Goal: Find specific page/section: Find specific page/section

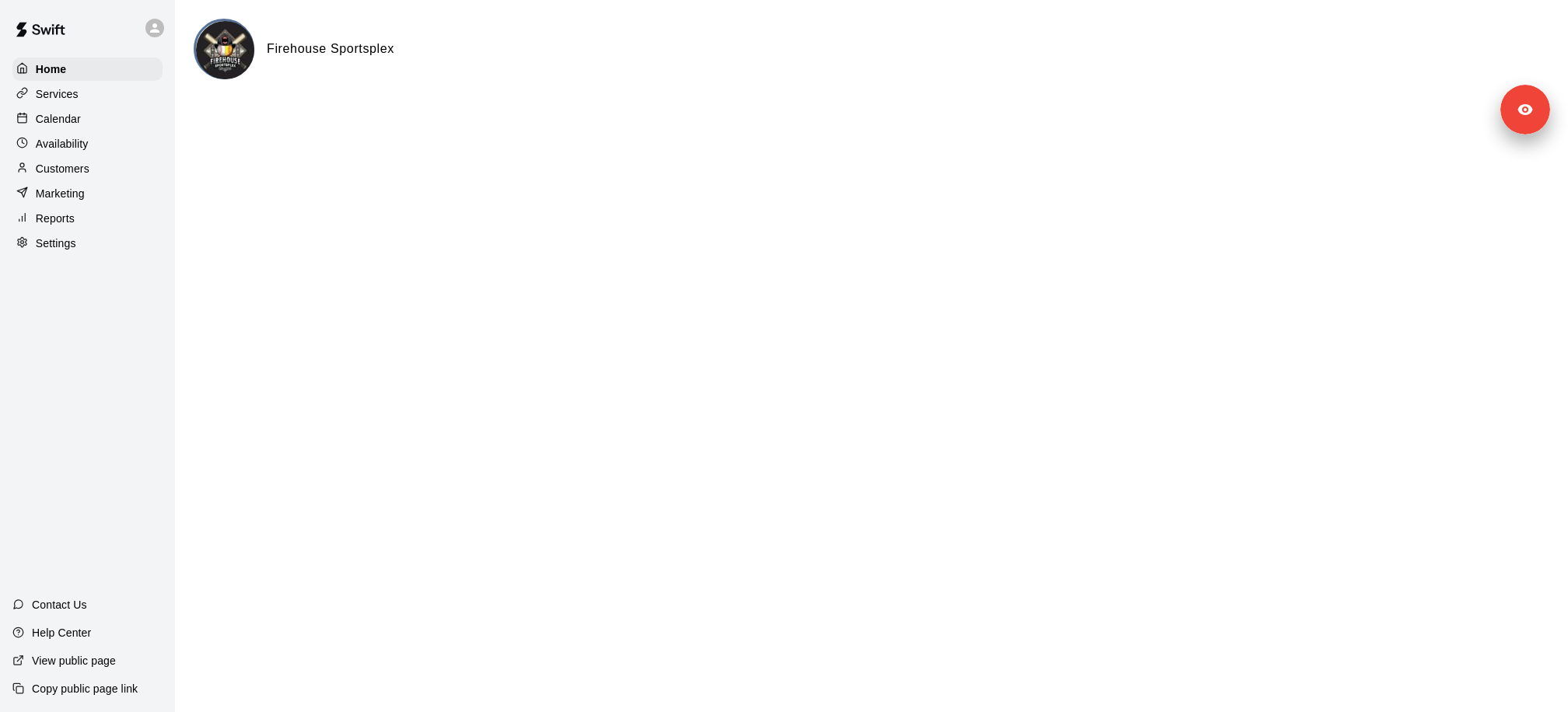
click at [130, 162] on div "Customers" at bounding box center [87, 169] width 150 height 24
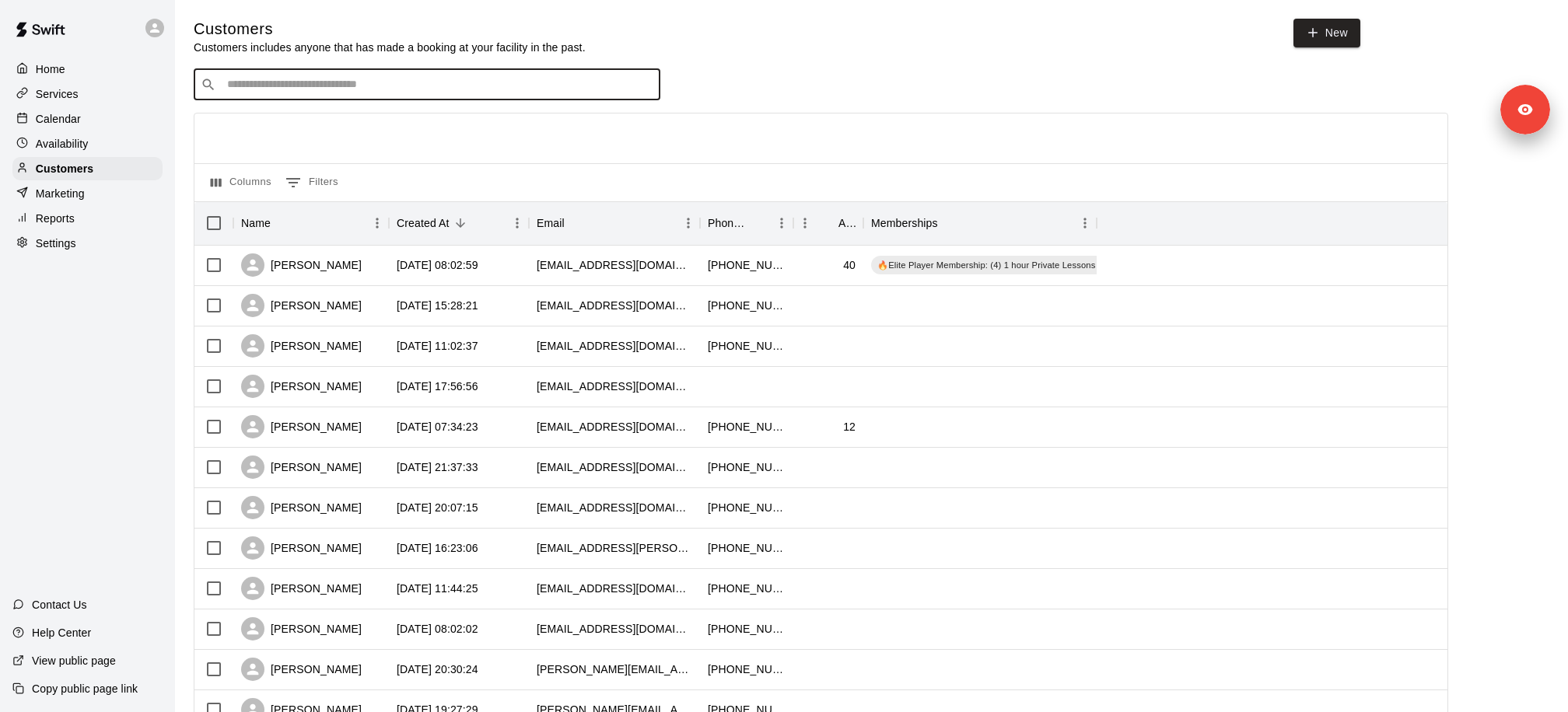
click at [336, 79] on input "Search customers by name or email" at bounding box center [438, 84] width 431 height 16
type input "*****"
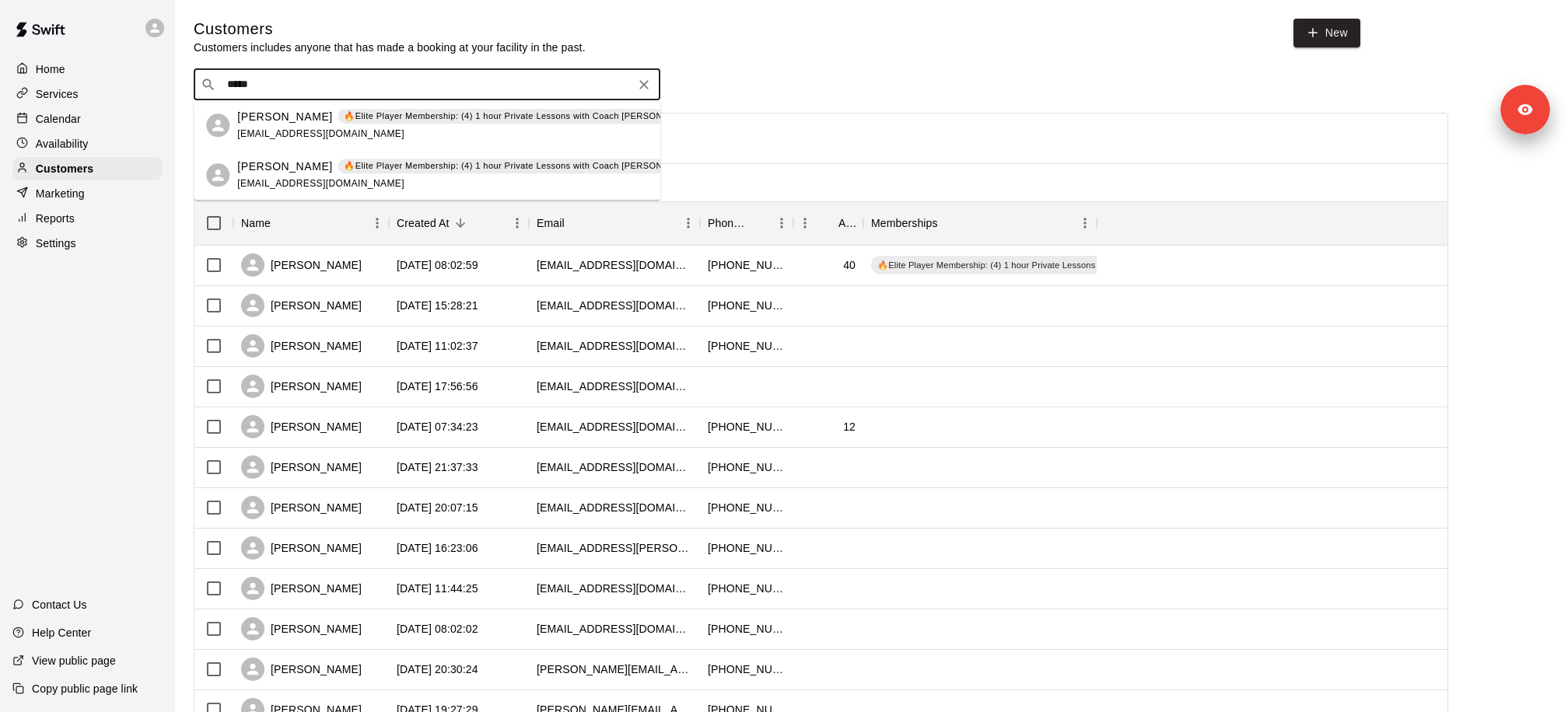
click at [357, 128] on span "mrs.pagan2013@gmail.com" at bounding box center [321, 133] width 167 height 11
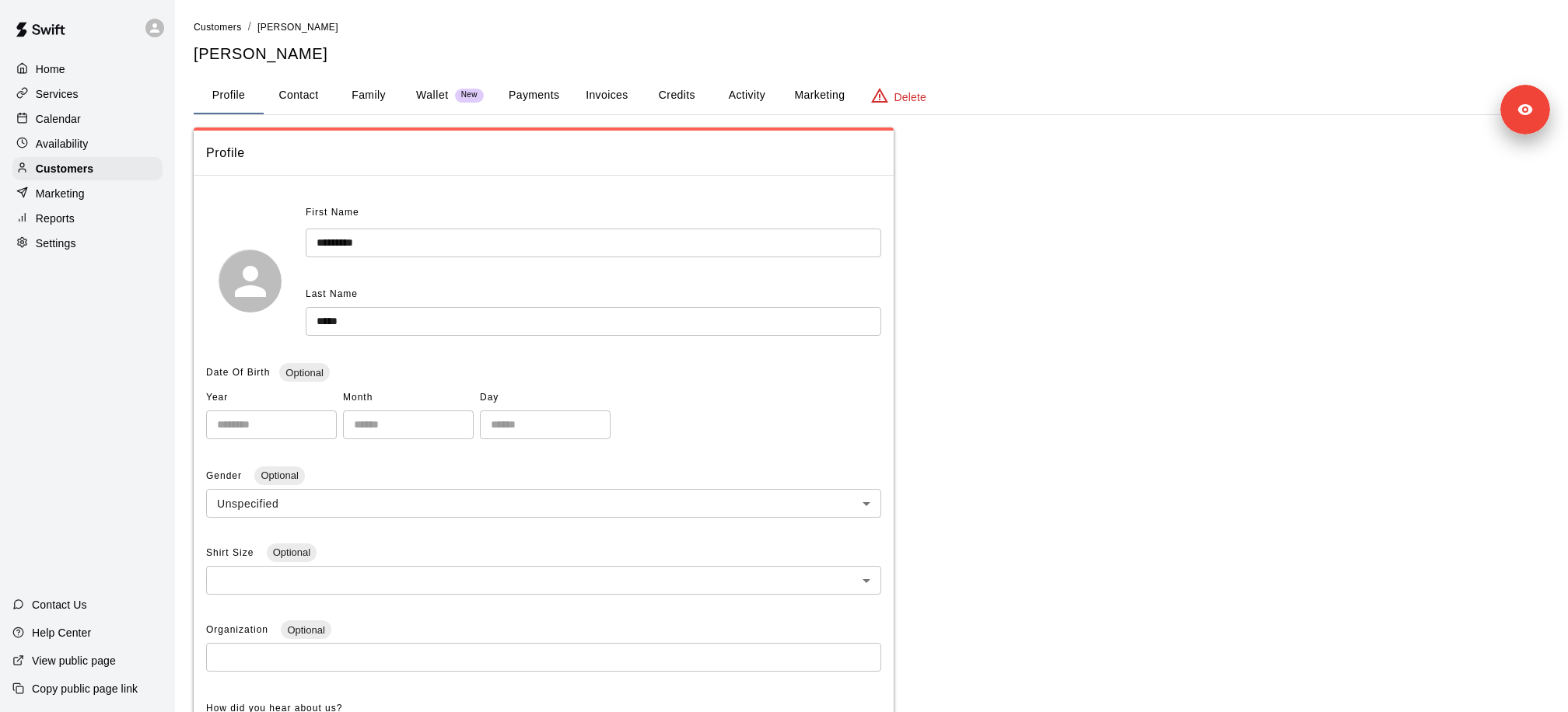
click at [551, 94] on button "Payments" at bounding box center [534, 95] width 76 height 37
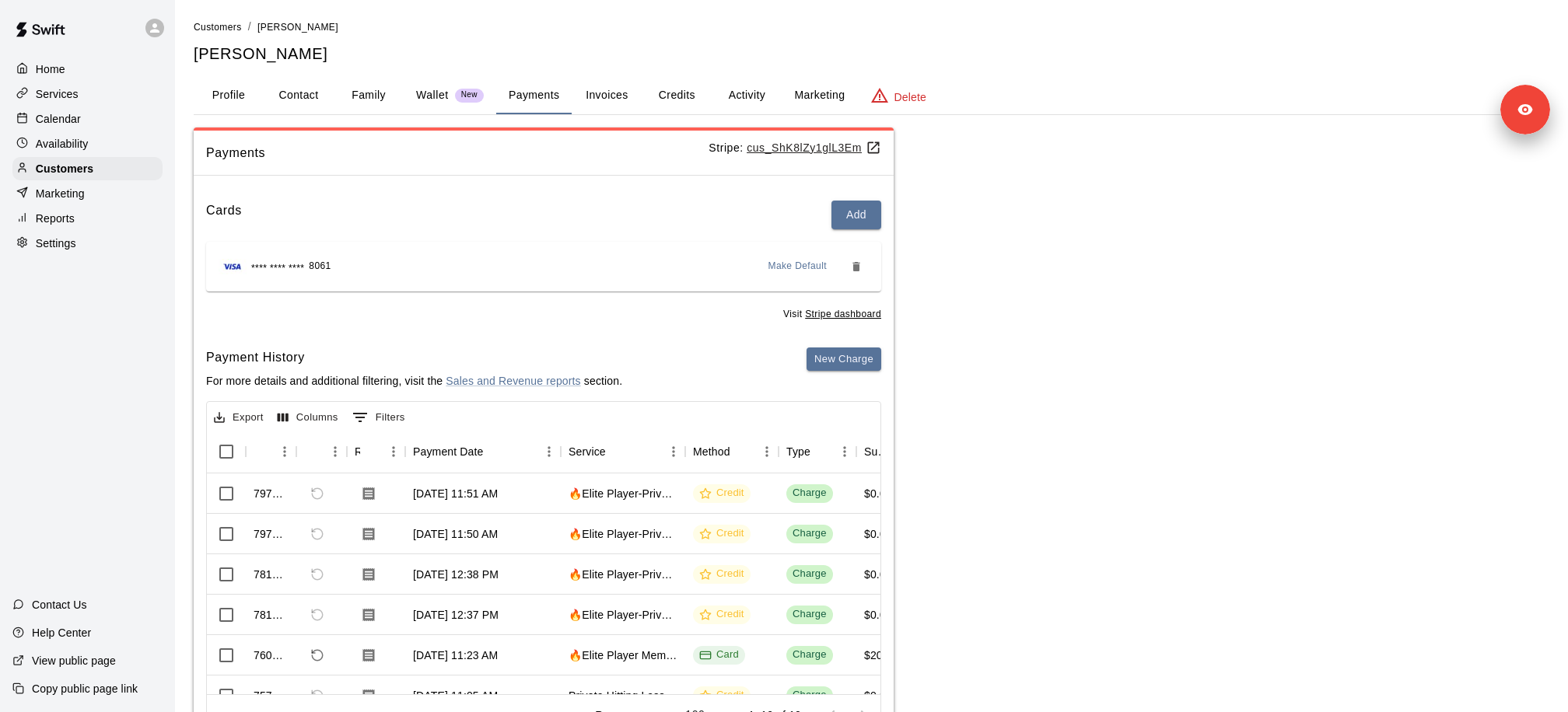
click at [694, 88] on button "Credits" at bounding box center [676, 95] width 70 height 37
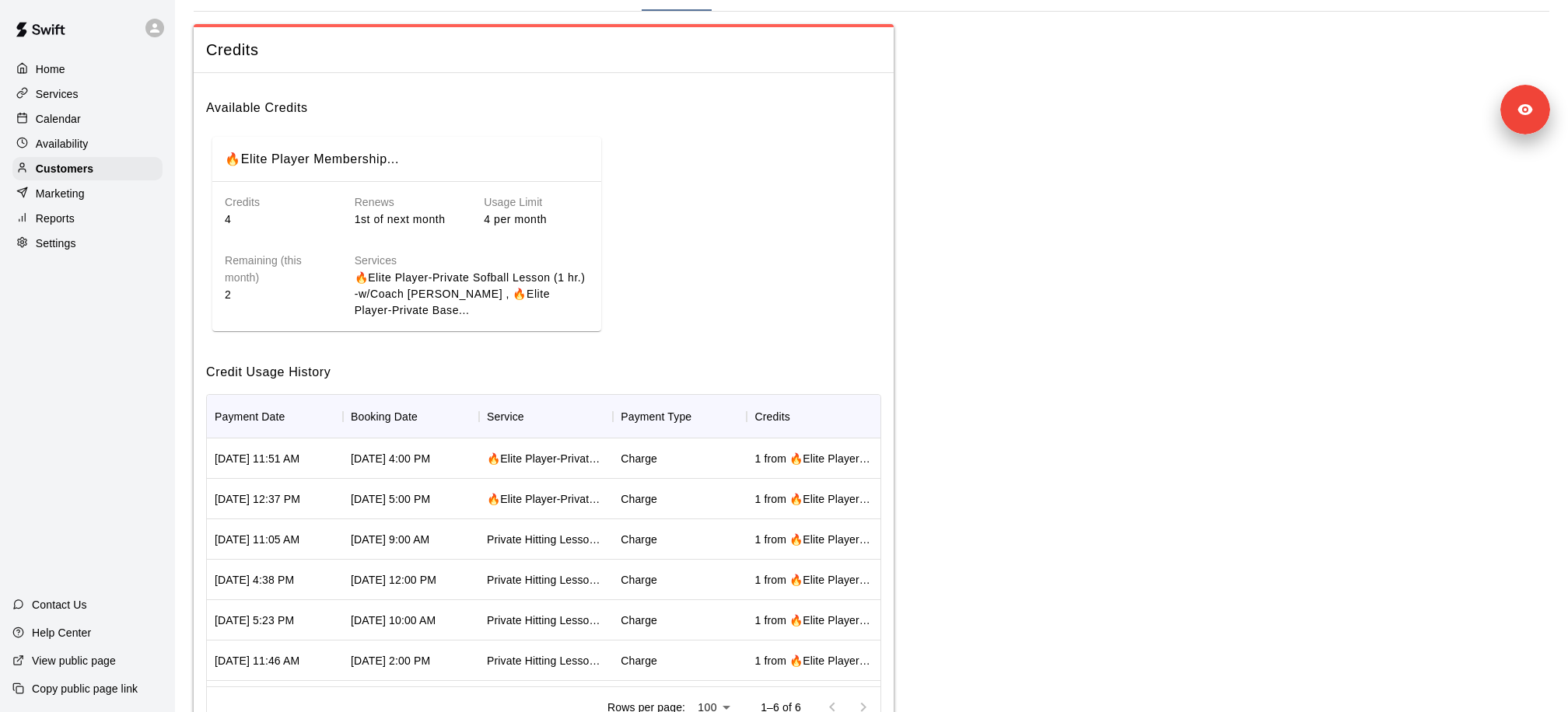
scroll to position [110, 0]
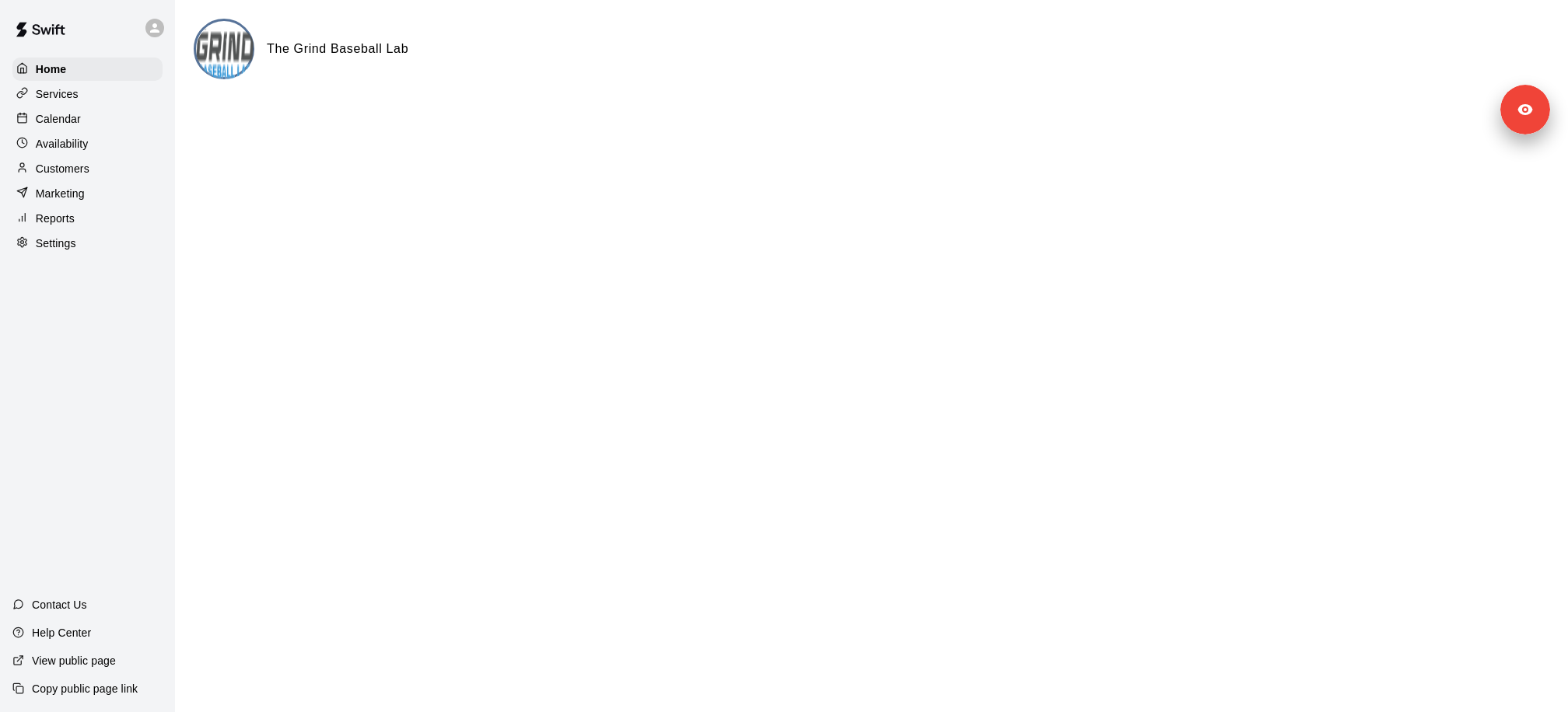
click at [77, 122] on p "Calendar" at bounding box center [58, 119] width 45 height 16
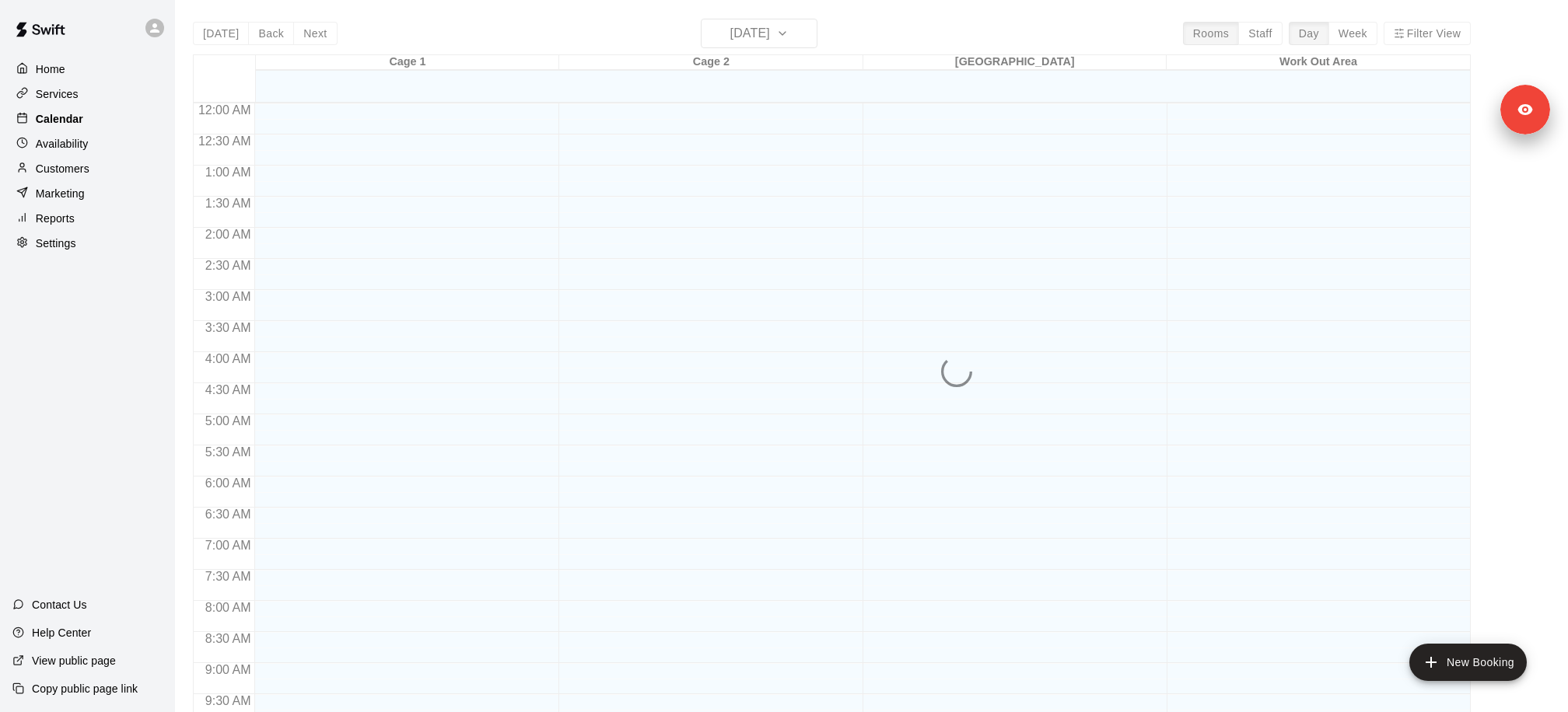
scroll to position [820, 0]
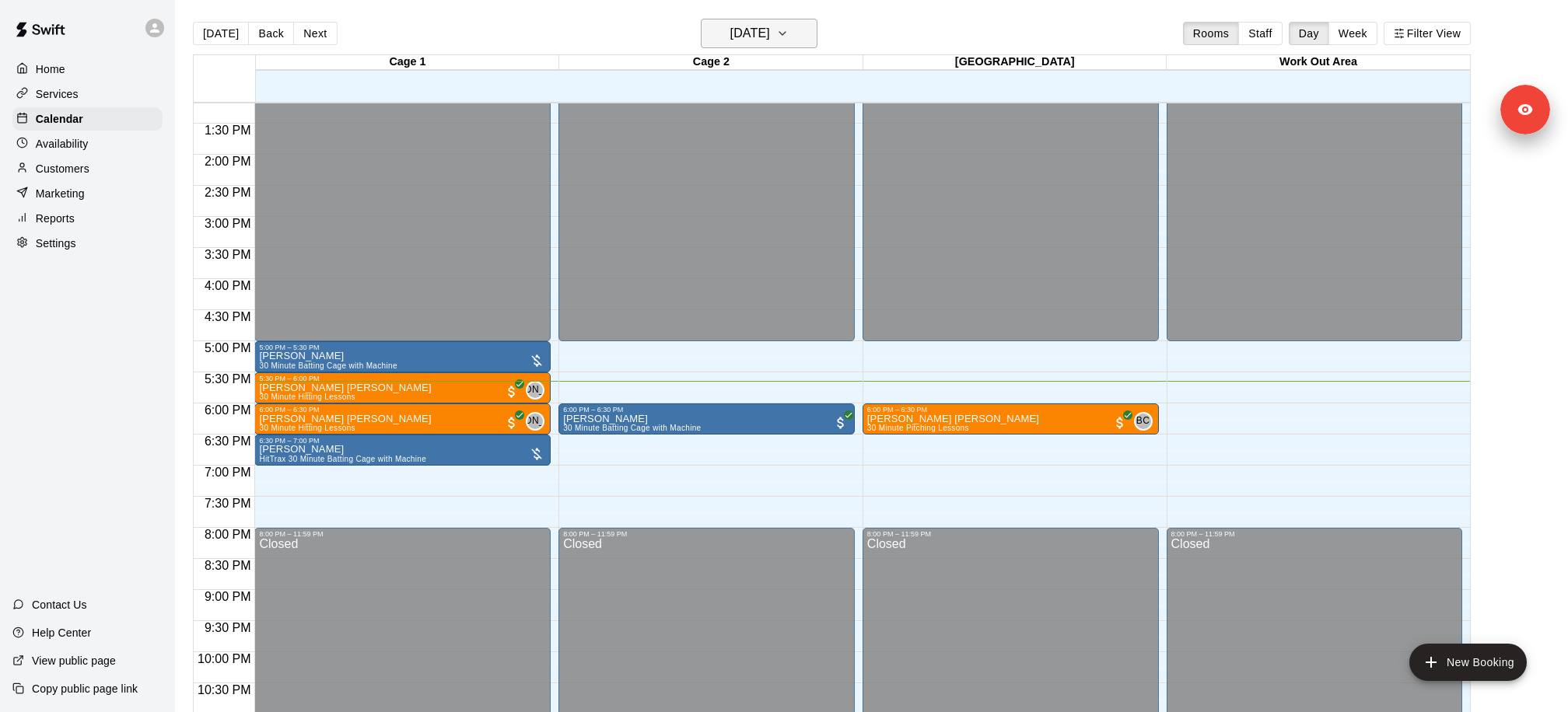
click at [771, 44] on button "[DATE]" at bounding box center [758, 33] width 117 height 29
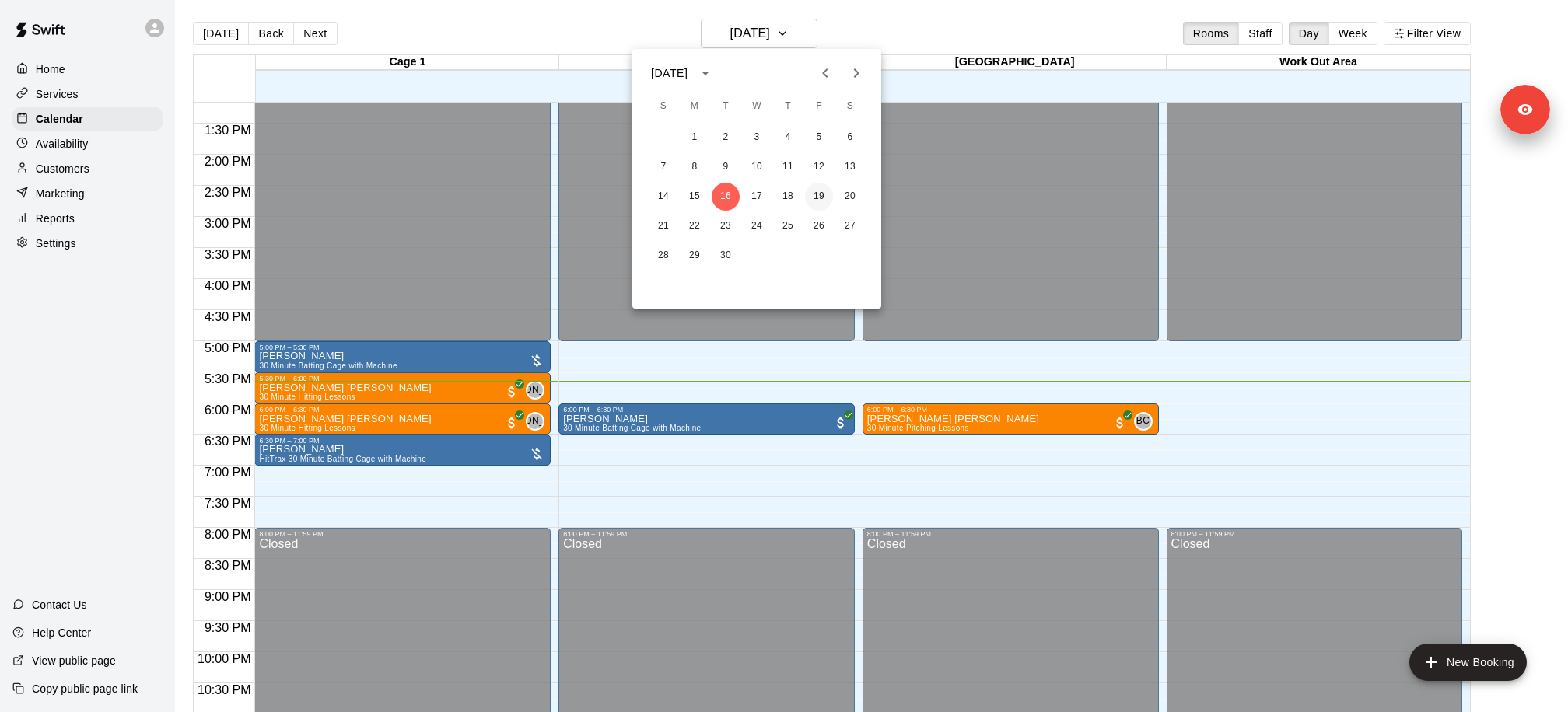
click at [822, 196] on button "19" at bounding box center [819, 196] width 28 height 28
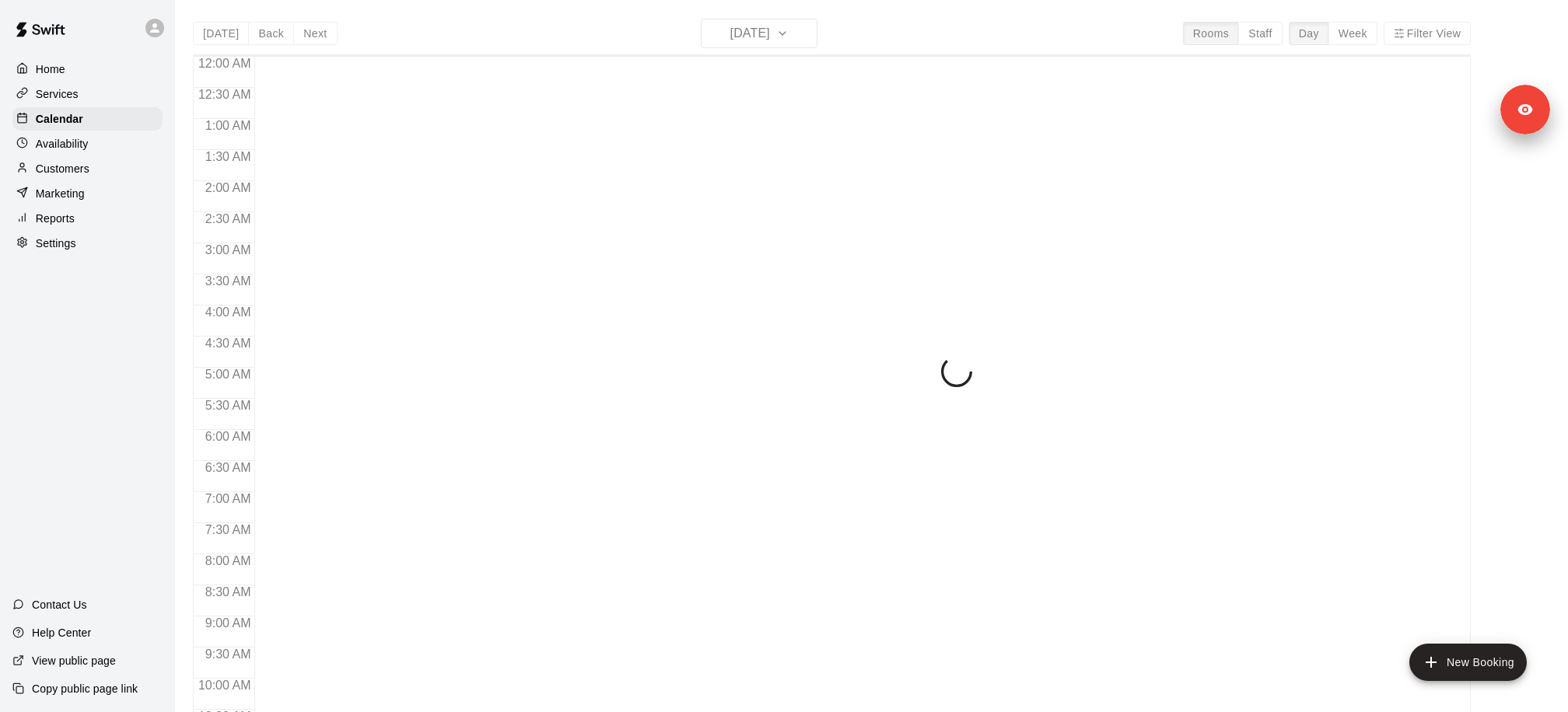
scroll to position [820, 0]
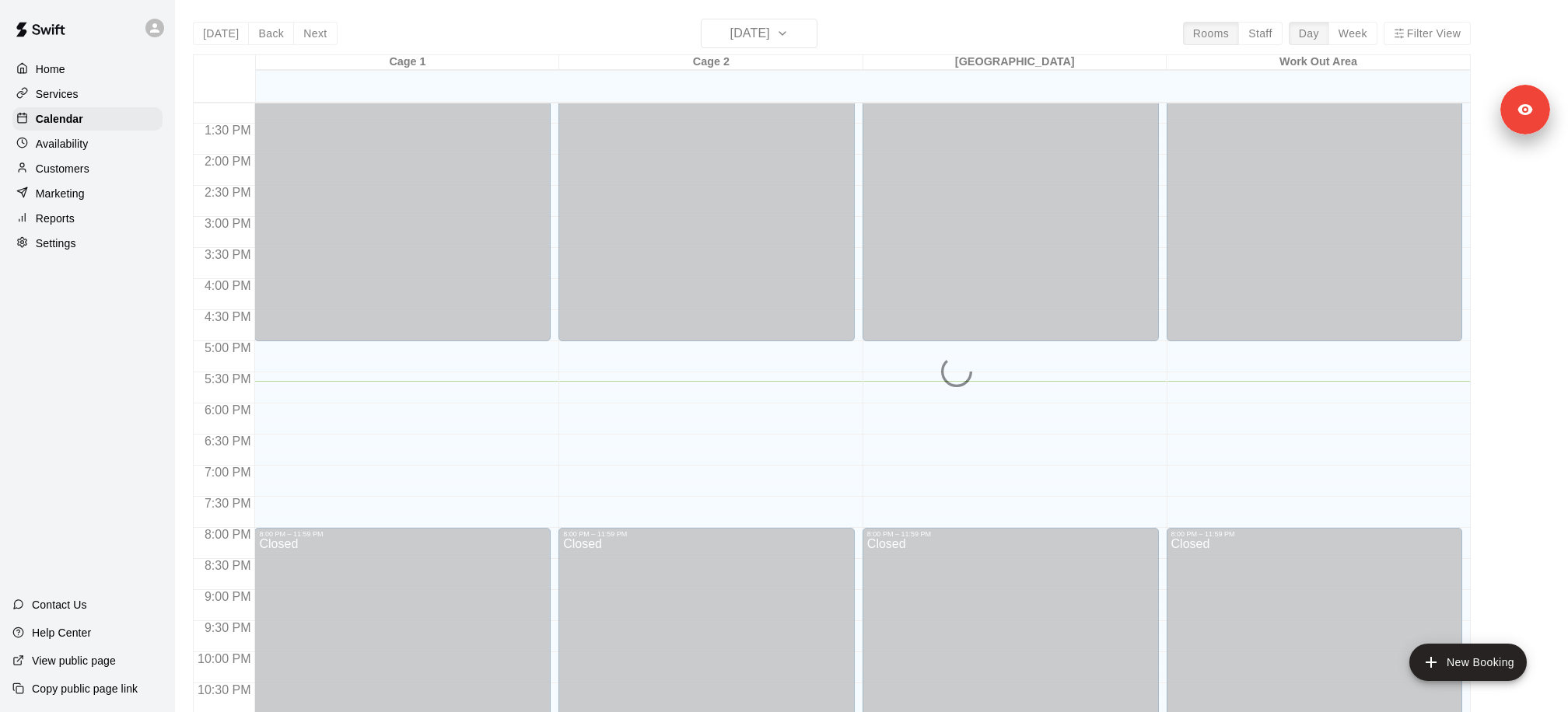
click at [810, 42] on div "Today Back Next Tuesday Sep 16 Rooms Staff Day Week Filter View Cage 1 16 Tue C…" at bounding box center [832, 375] width 1279 height 712
click at [797, 32] on button "[DATE]" at bounding box center [758, 33] width 117 height 29
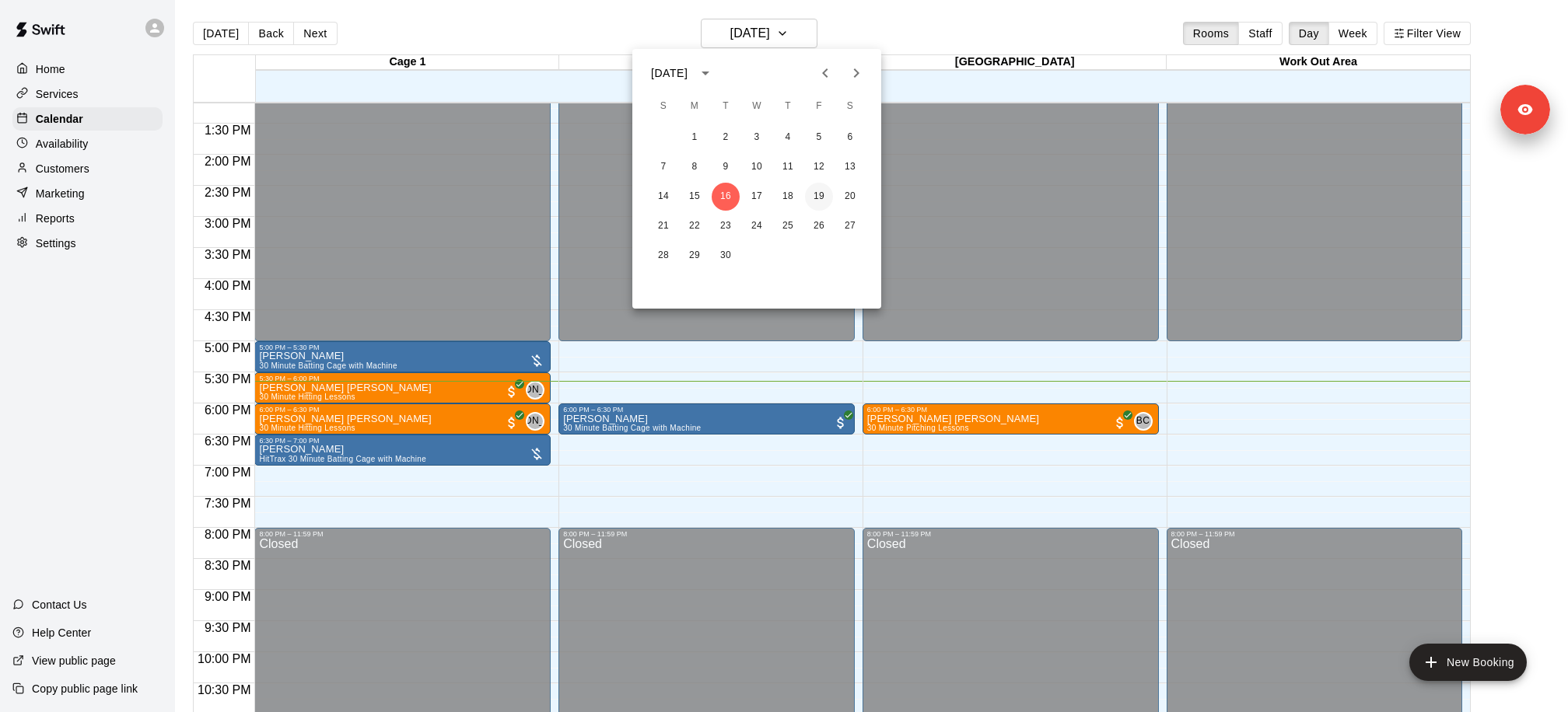
click at [820, 190] on button "19" at bounding box center [819, 196] width 28 height 28
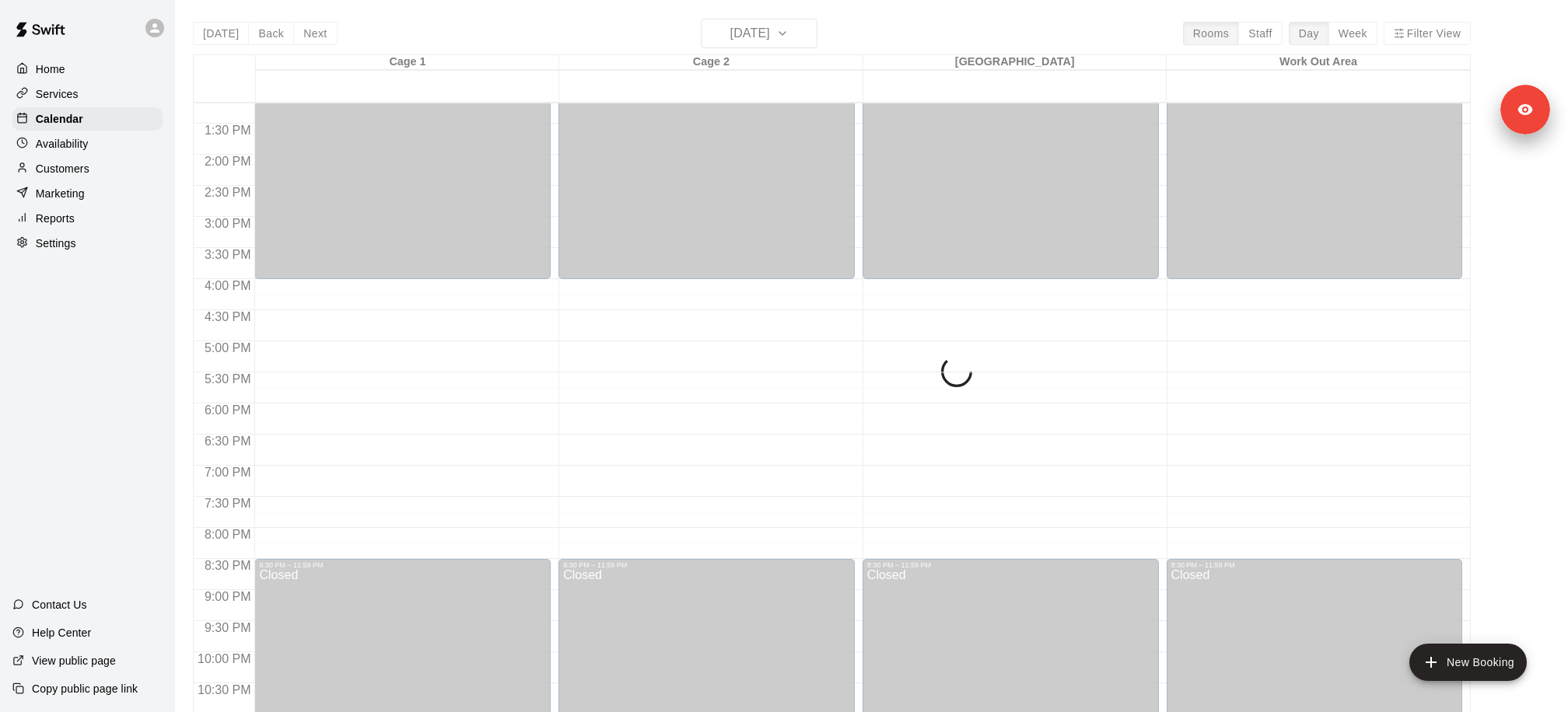
click at [308, 34] on div "Today Back Next Friday Sep 19 Rooms Staff Day Week Filter View Cage 1 19 Fri Ca…" at bounding box center [832, 375] width 1279 height 712
click at [80, 111] on p "Calendar" at bounding box center [59, 119] width 47 height 16
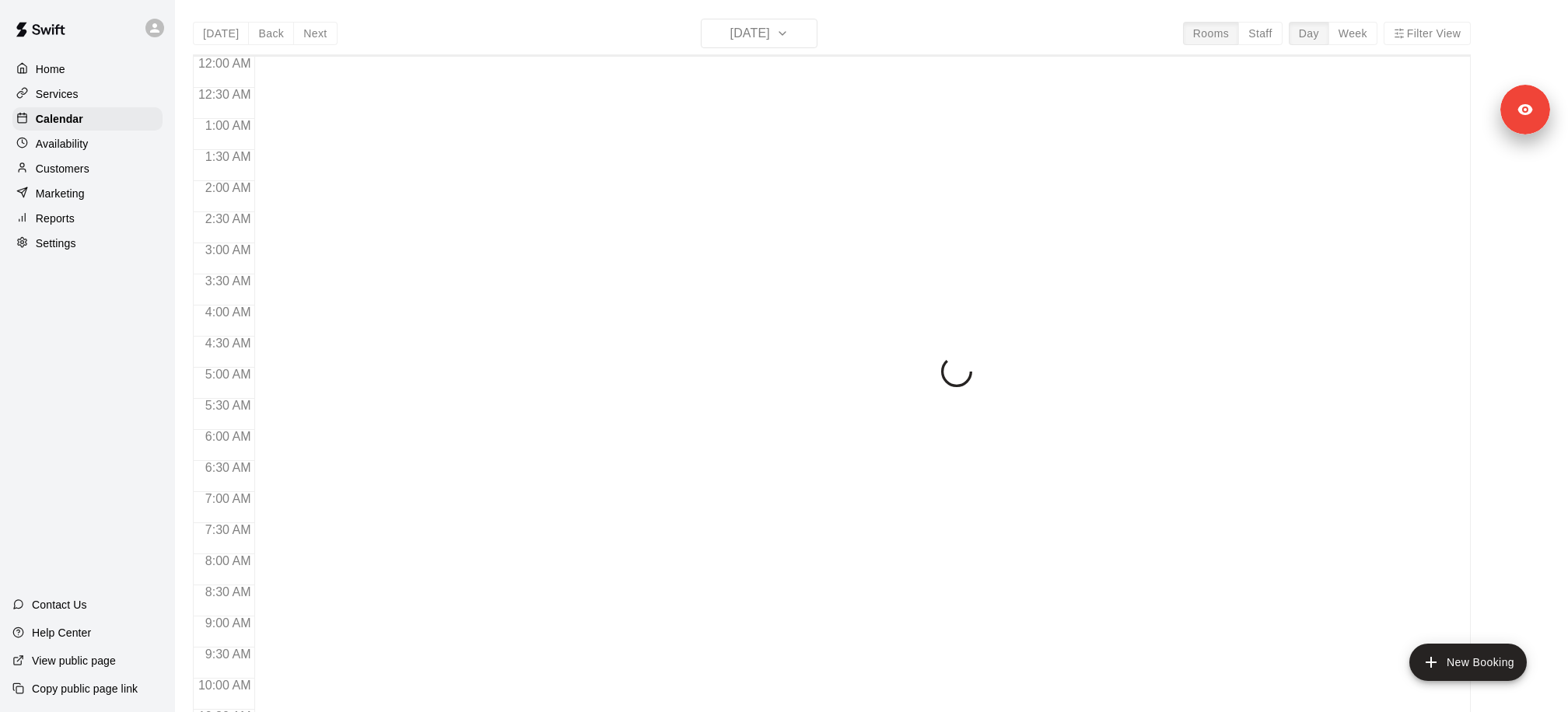
scroll to position [820, 0]
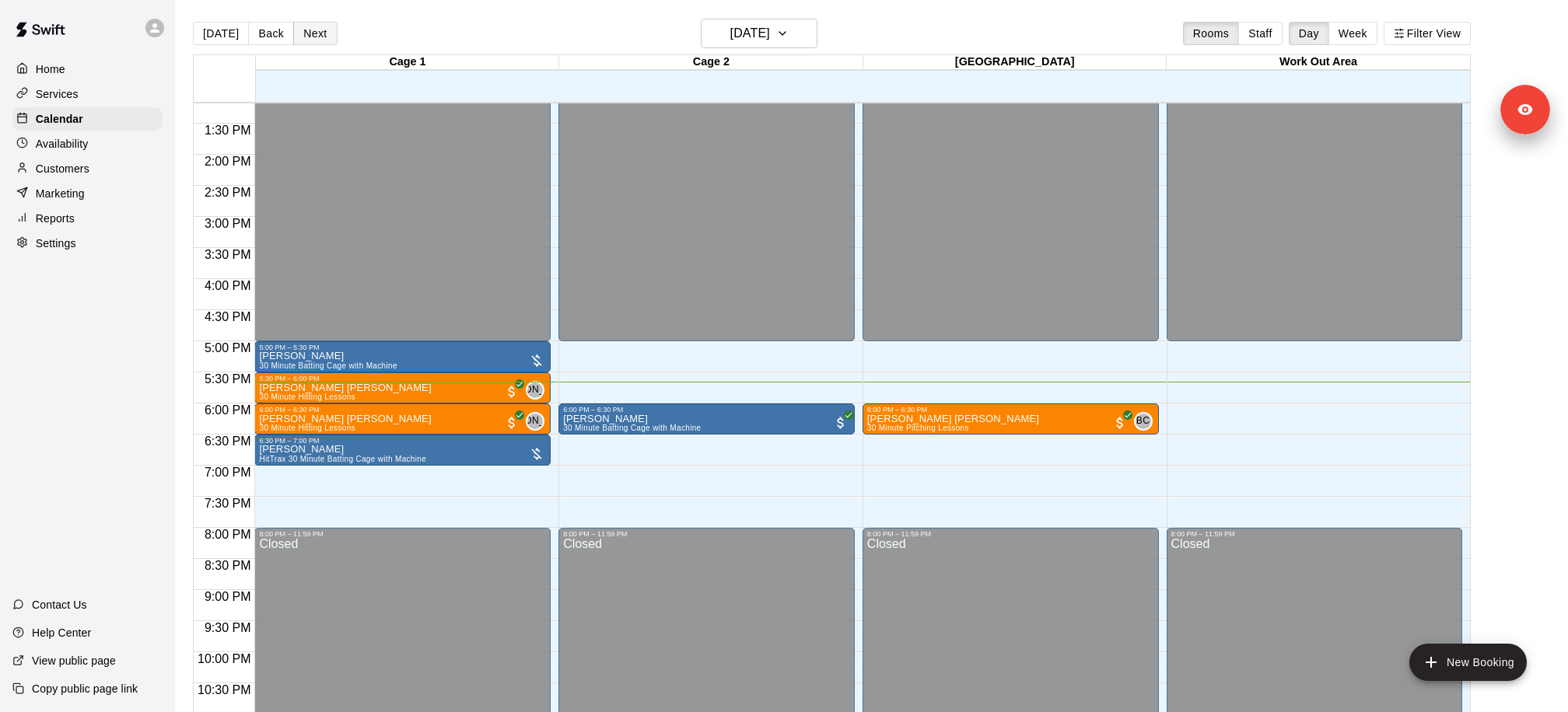
click at [297, 33] on button "Next" at bounding box center [315, 33] width 43 height 24
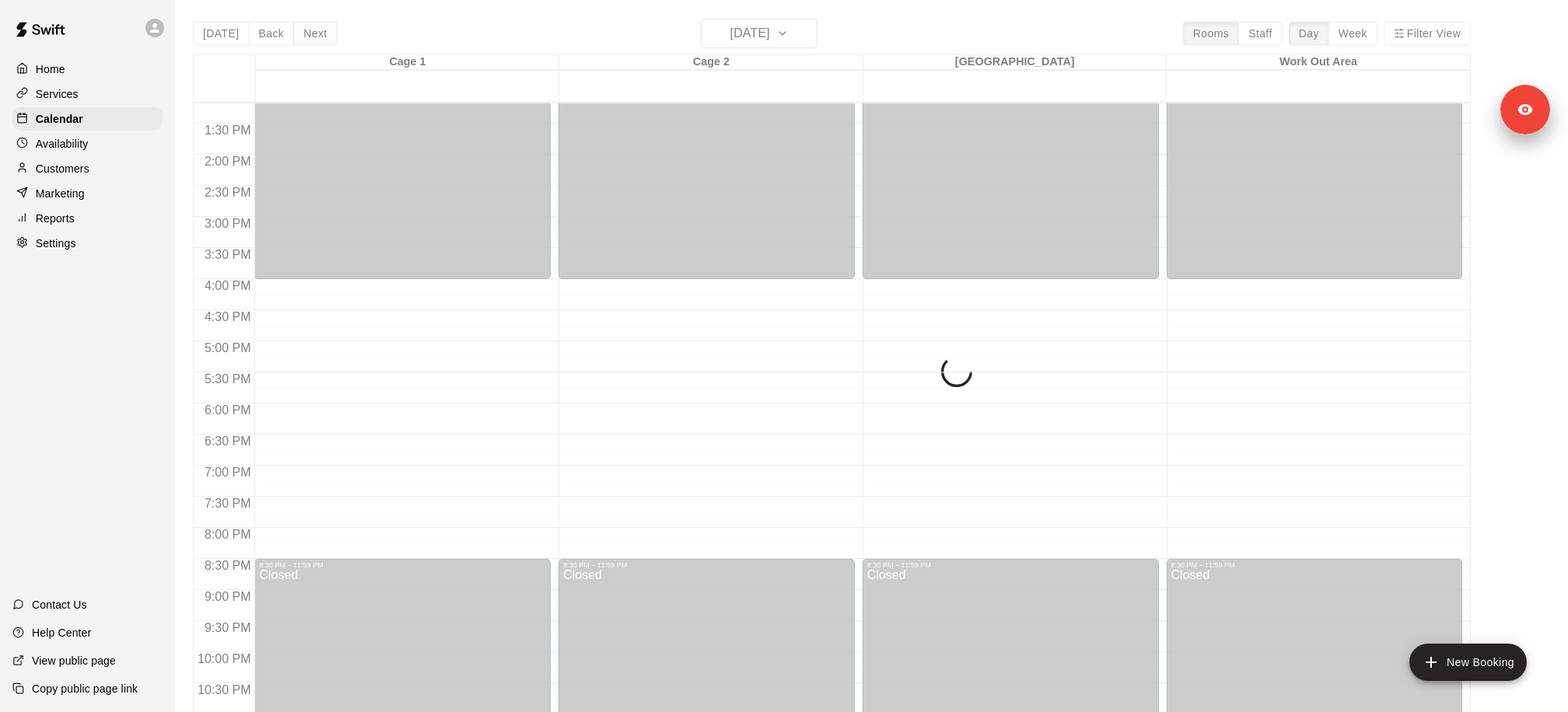
click at [297, 33] on div "Today Back Next Wednesday Sep 17 Rooms Staff Day Week Filter View Cage 1 17 Wed…" at bounding box center [832, 375] width 1279 height 712
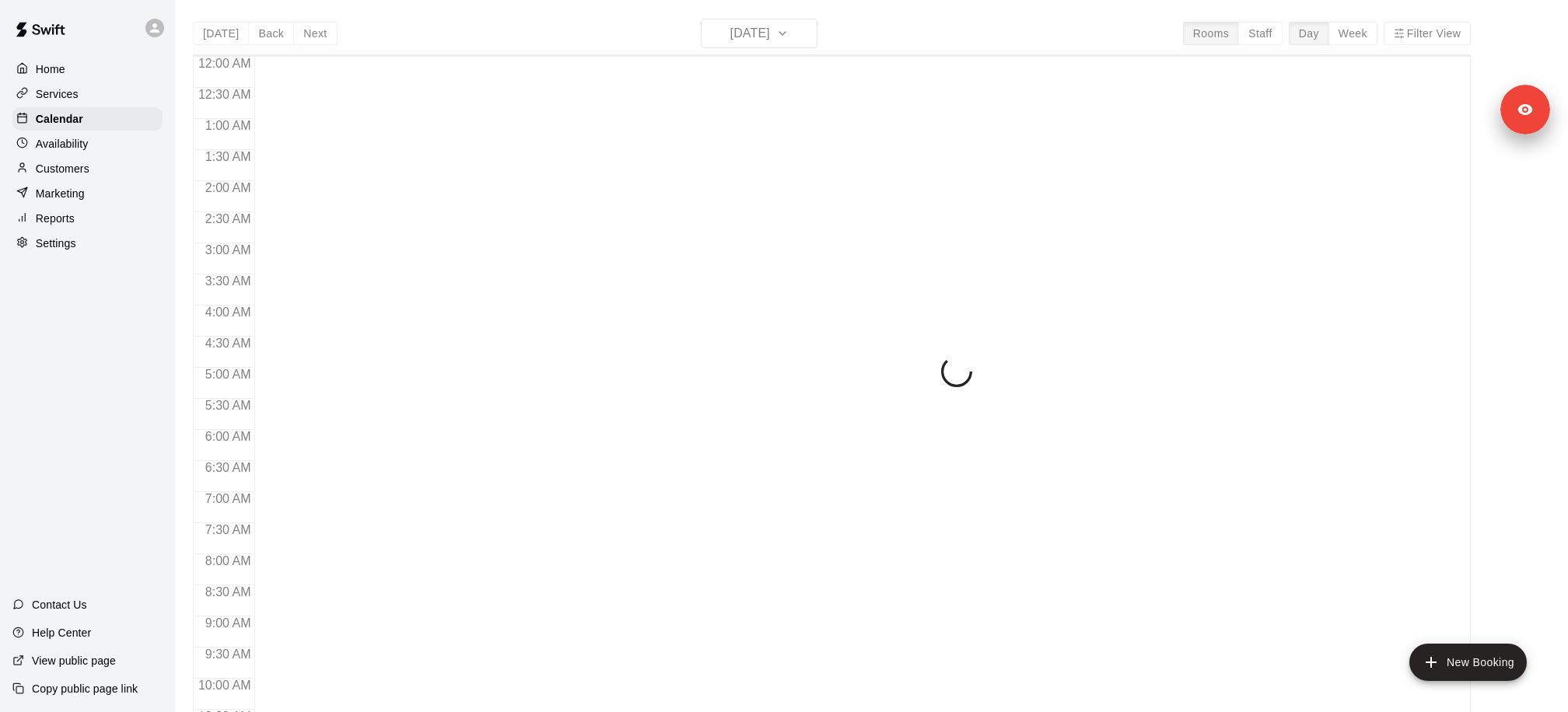
scroll to position [820, 0]
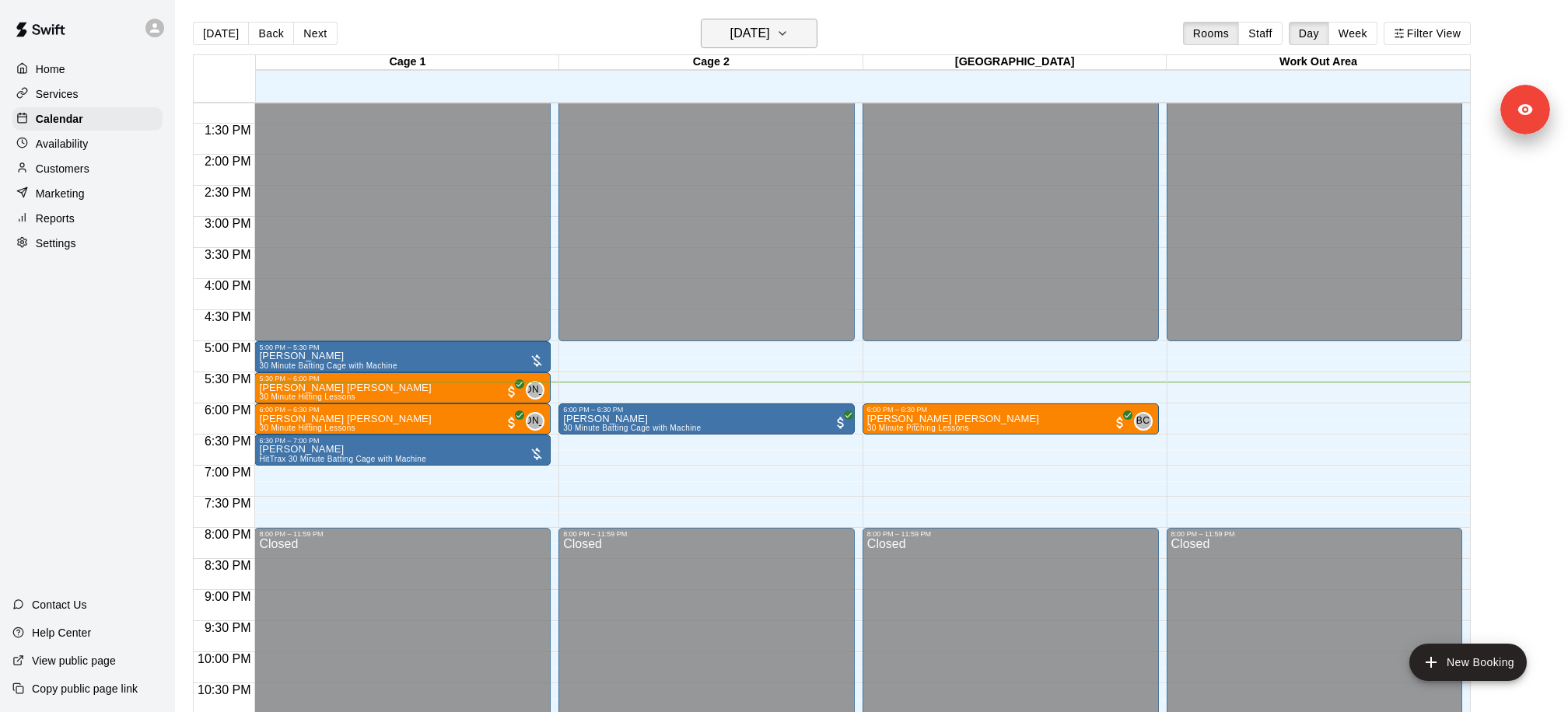
click at [742, 40] on h6 "[DATE]" at bounding box center [750, 33] width 39 height 22
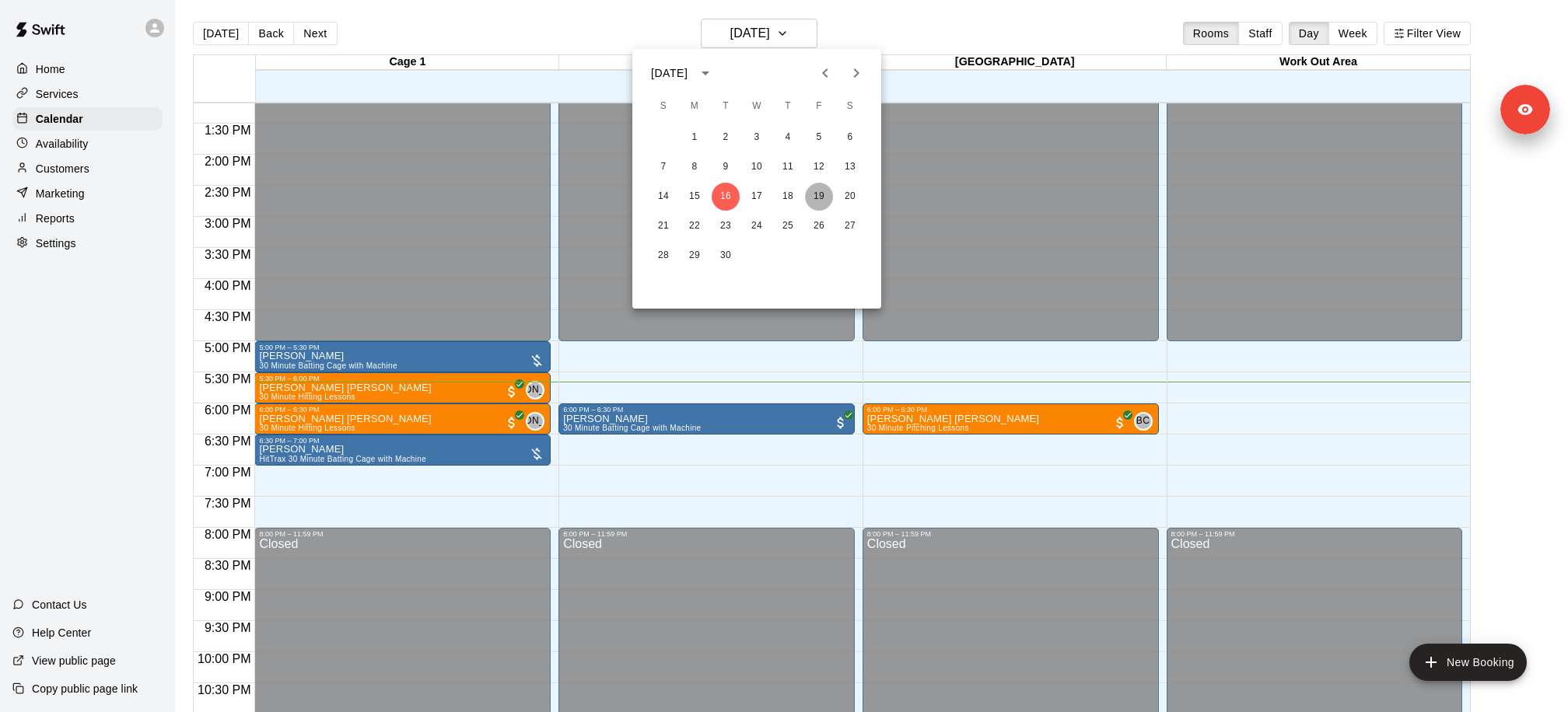
click at [822, 196] on button "19" at bounding box center [819, 196] width 28 height 28
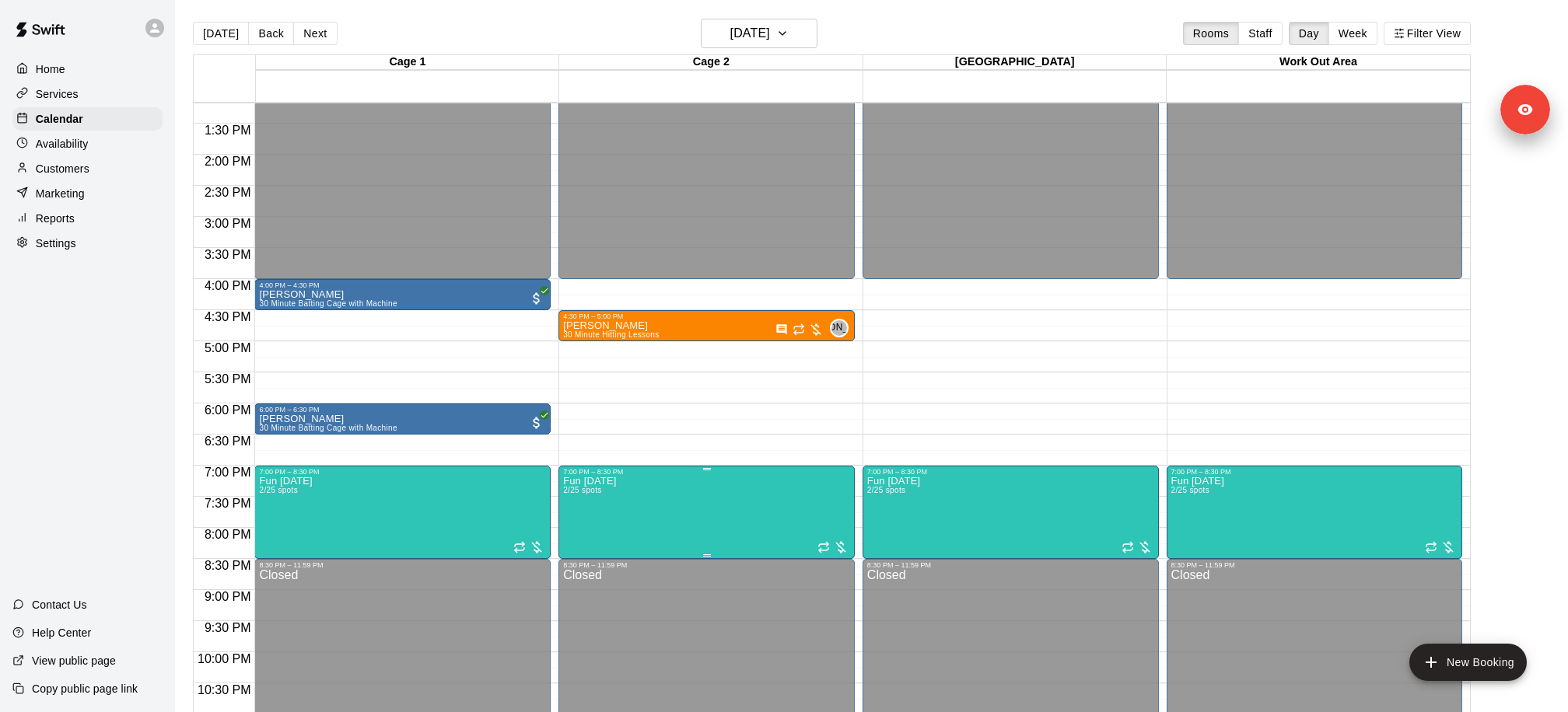
click at [584, 525] on img "edit" at bounding box center [579, 529] width 18 height 18
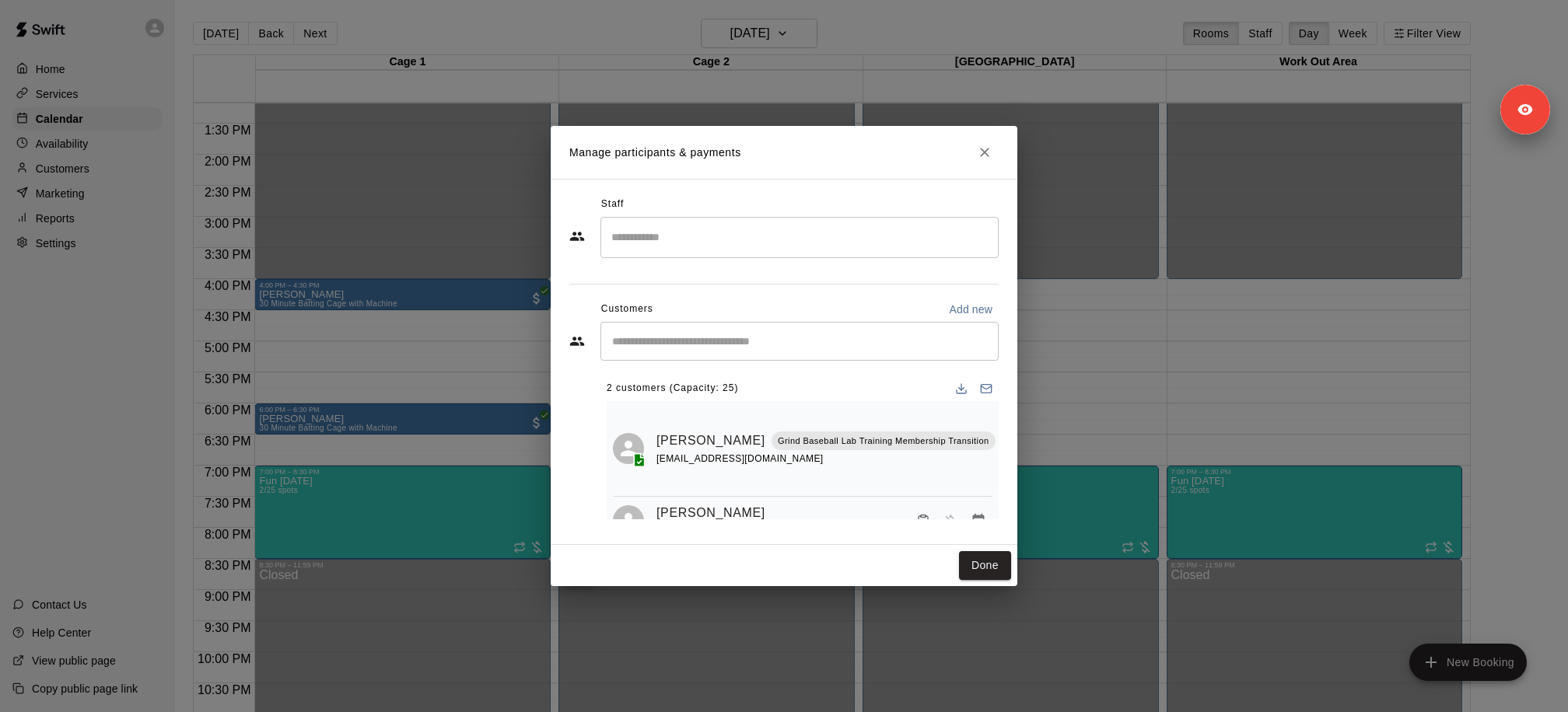
scroll to position [32, 0]
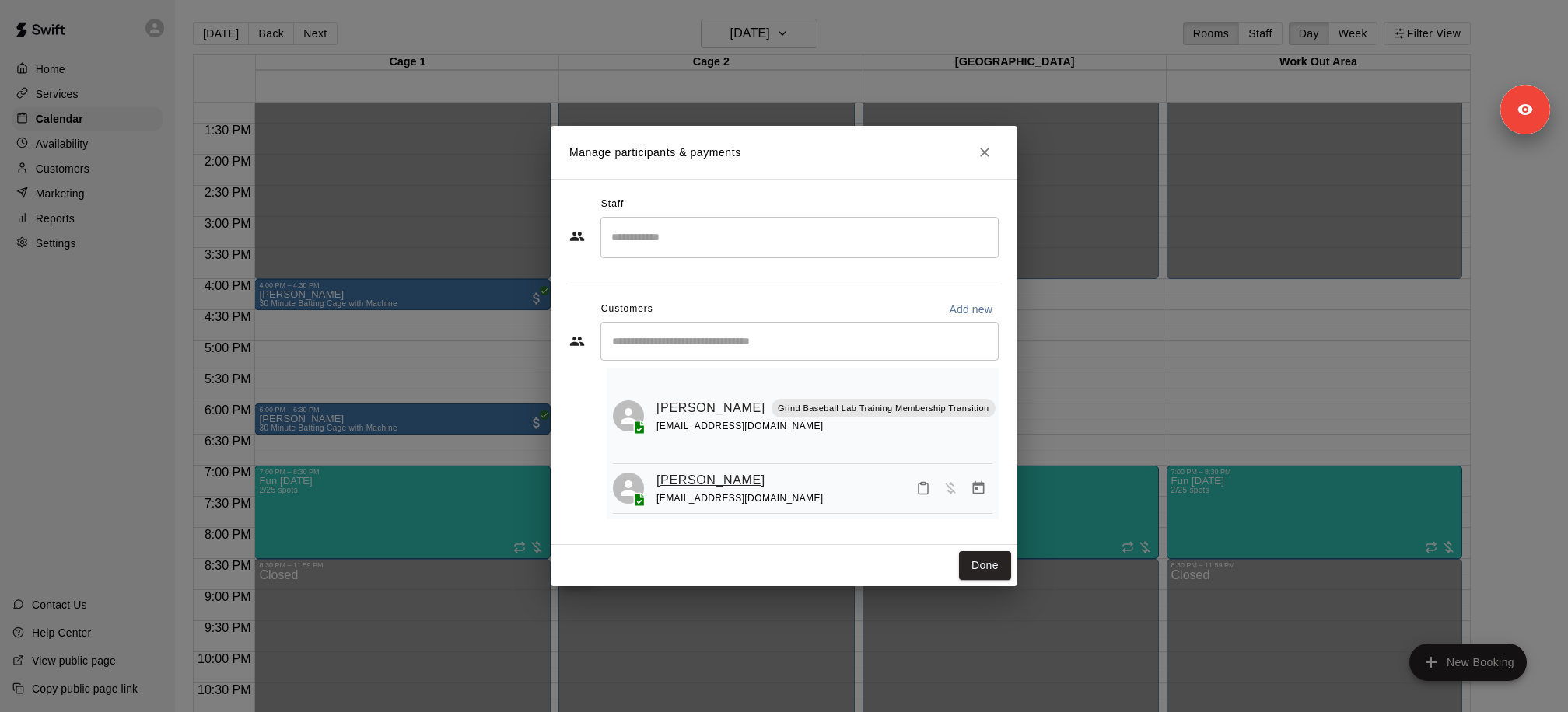
click at [675, 476] on link "[PERSON_NAME]" at bounding box center [710, 481] width 109 height 21
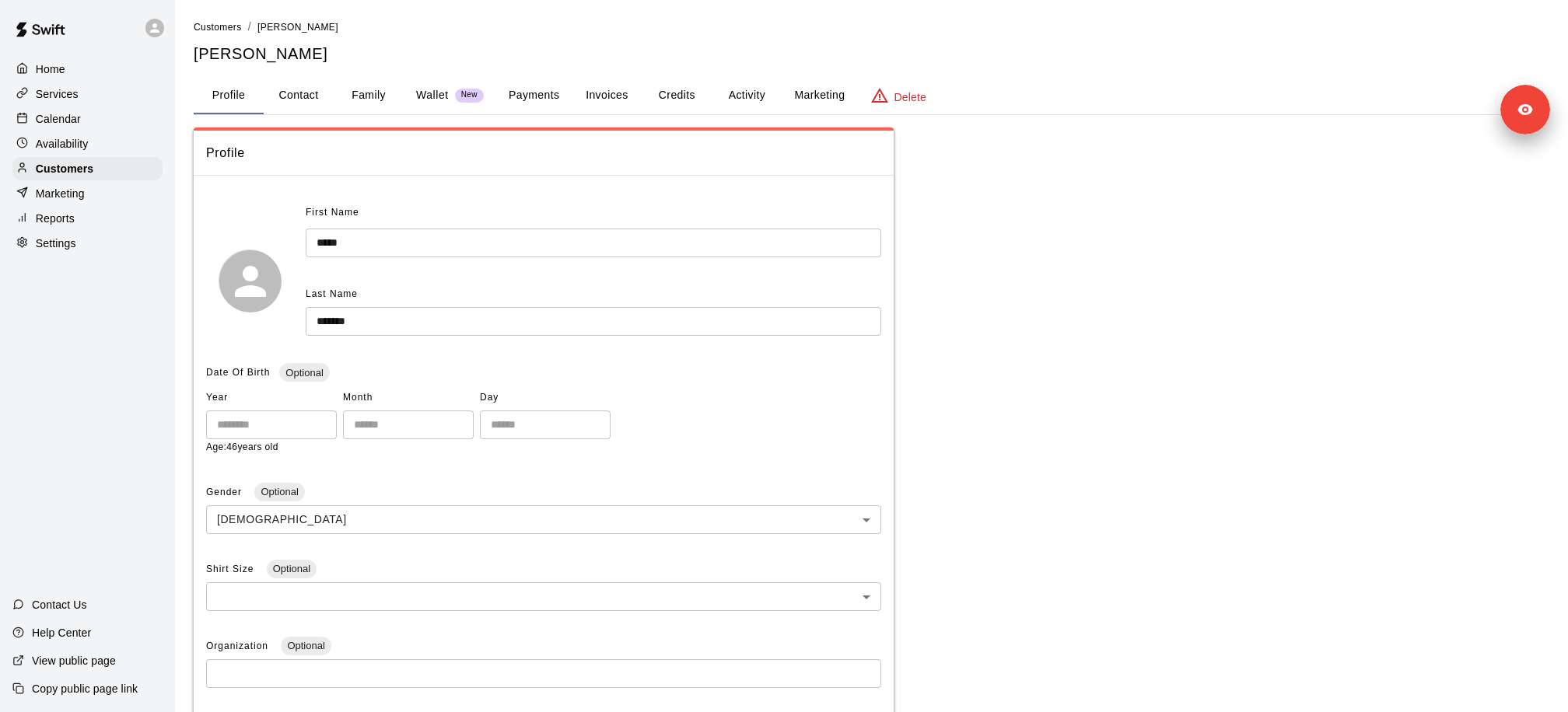
click at [524, 94] on button "Payments" at bounding box center [534, 95] width 76 height 37
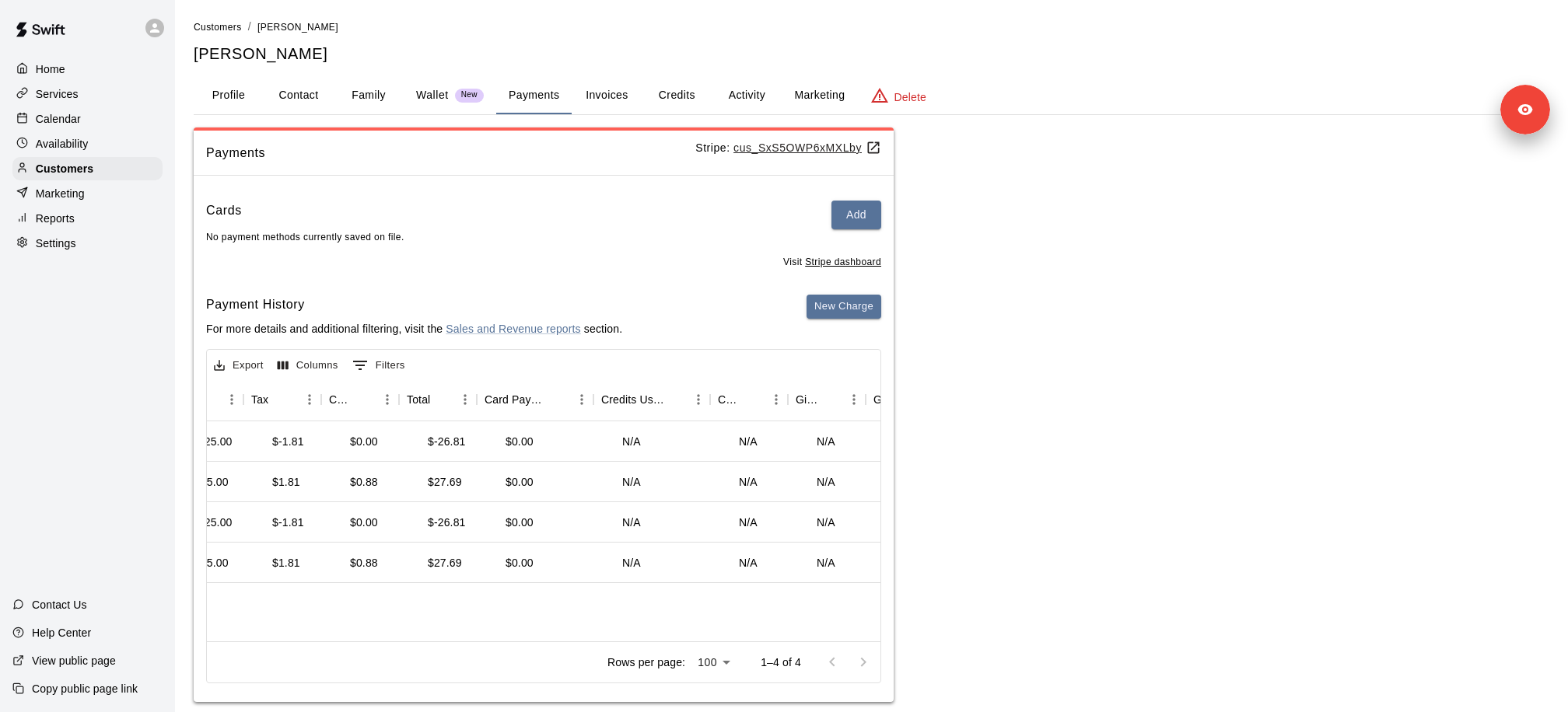
scroll to position [0, 691]
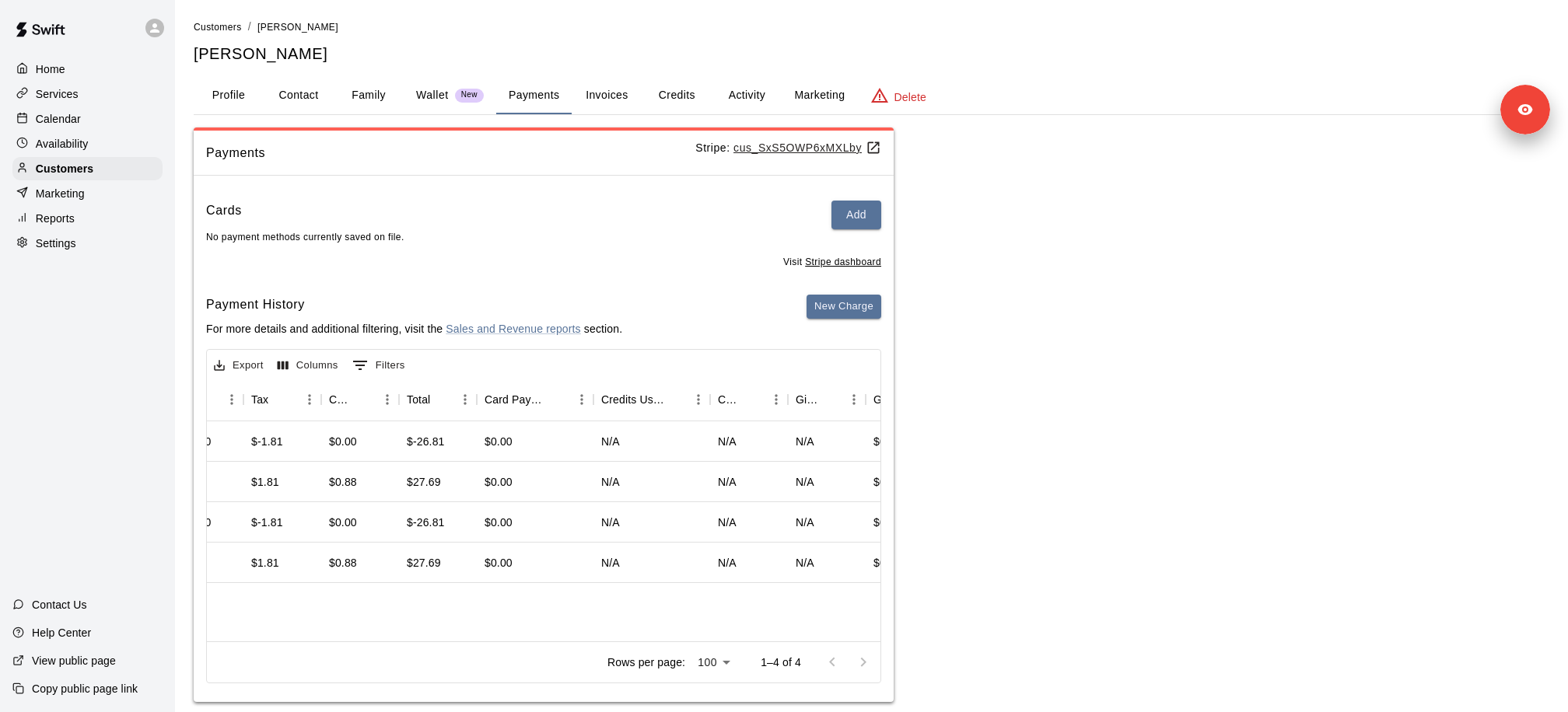
click at [686, 88] on button "Credits" at bounding box center [676, 95] width 70 height 37
